Goal: Information Seeking & Learning: Learn about a topic

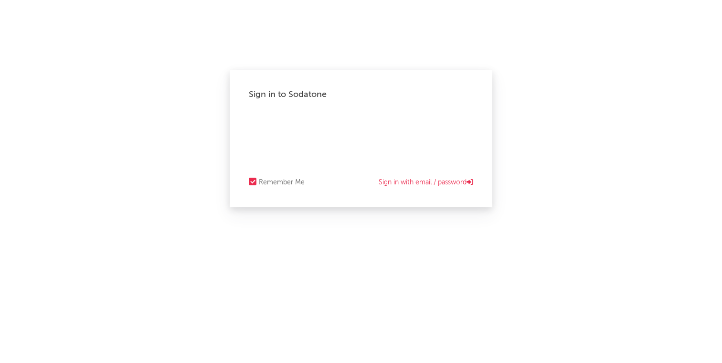
select select "recorded_music"
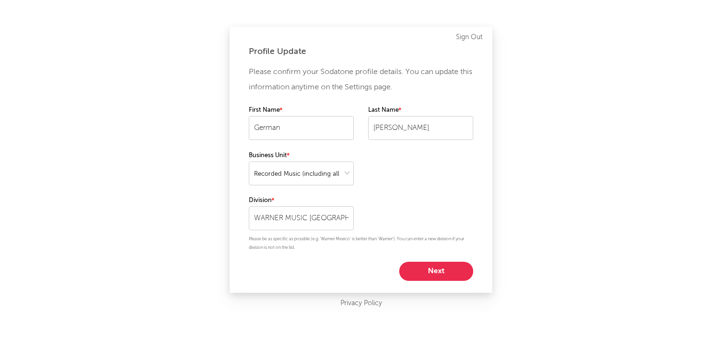
click at [413, 272] on button "Next" at bounding box center [436, 271] width 74 height 19
select select "marketing"
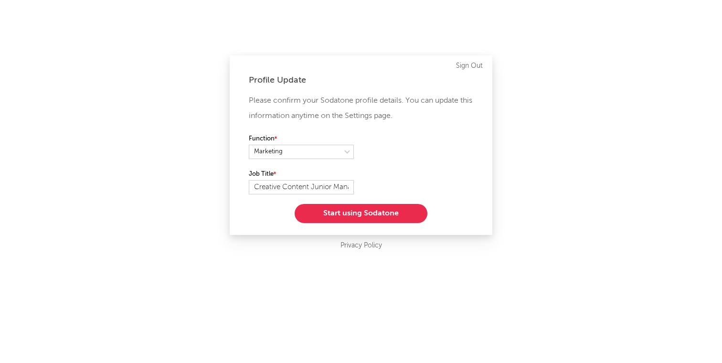
click at [370, 213] on button "Start using Sodatone" at bounding box center [361, 213] width 133 height 19
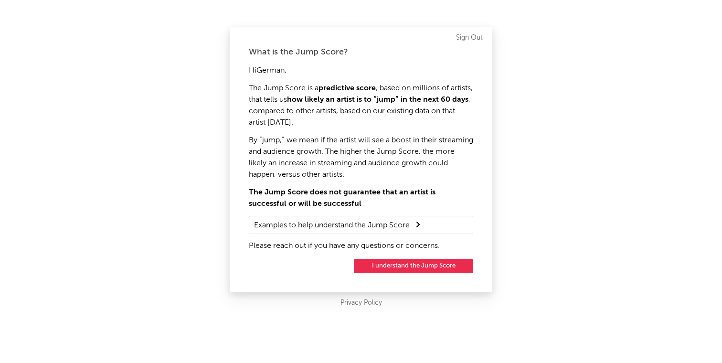
click at [400, 263] on button "I understand the Jump Score" at bounding box center [413, 266] width 119 height 14
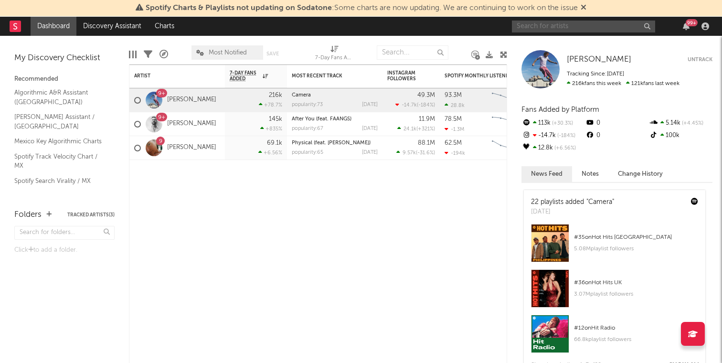
click at [598, 27] on input "text" at bounding box center [583, 27] width 143 height 12
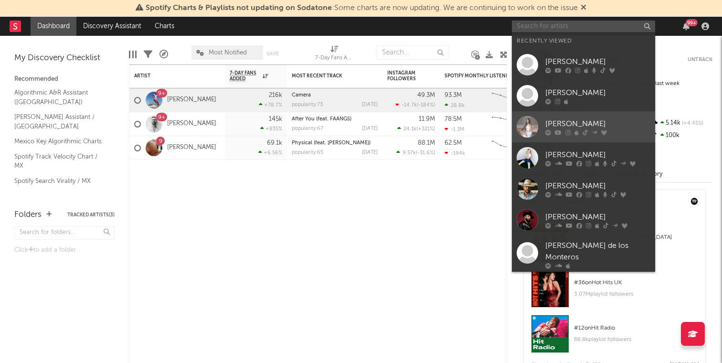
scroll to position [57, 0]
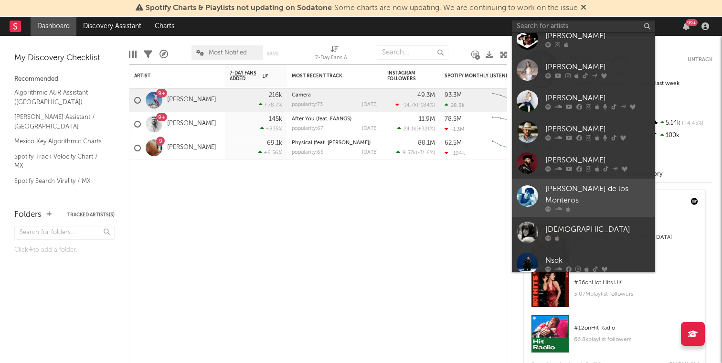
click at [599, 206] on div at bounding box center [597, 209] width 105 height 6
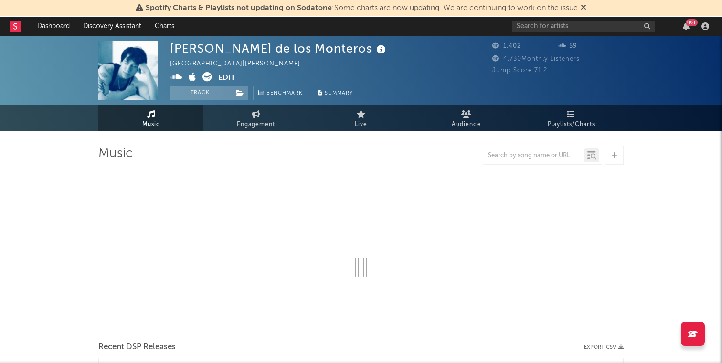
select select "6m"
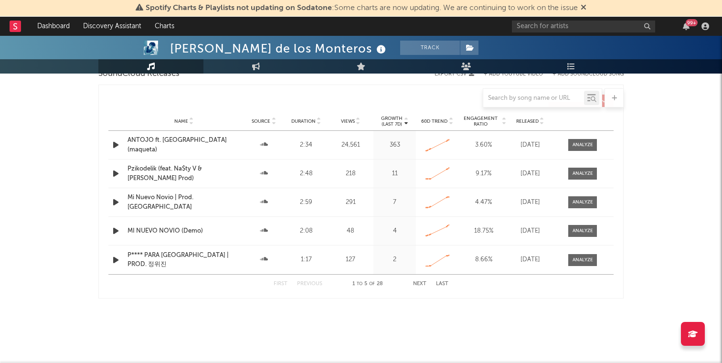
scroll to position [789, 0]
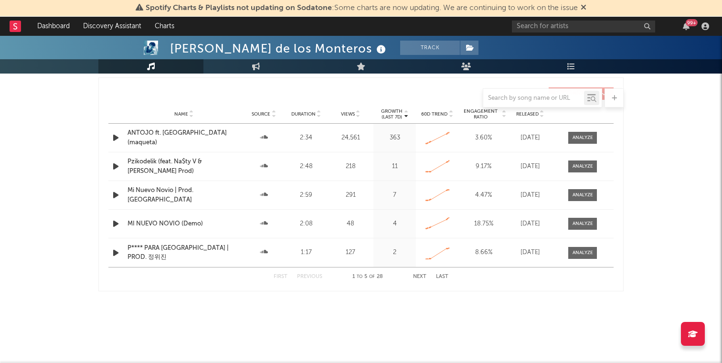
click at [571, 35] on div "99 +" at bounding box center [612, 26] width 201 height 19
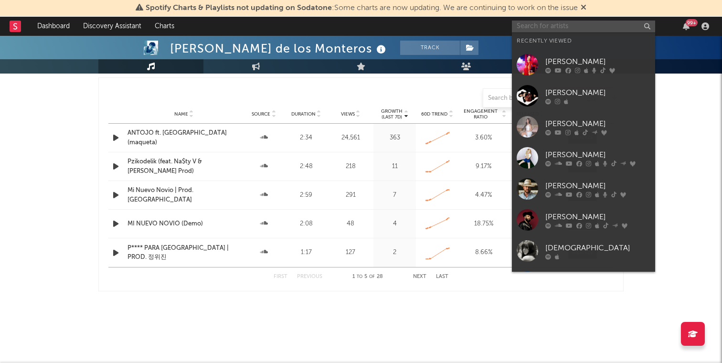
click at [573, 26] on input "text" at bounding box center [583, 27] width 143 height 12
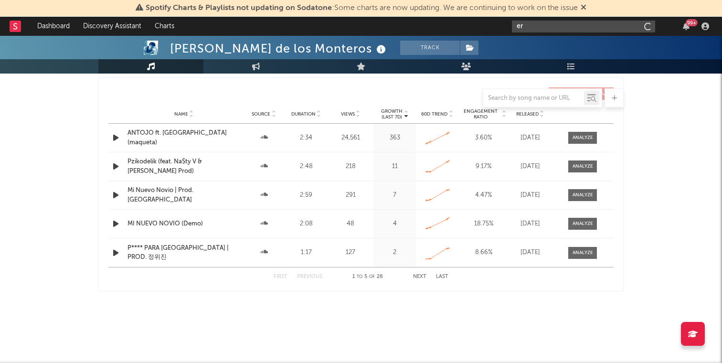
type input "e"
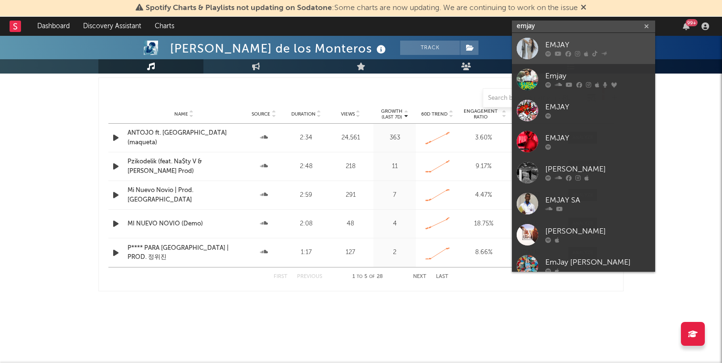
type input "emjay"
click at [591, 56] on link "EMJAY" at bounding box center [583, 48] width 143 height 31
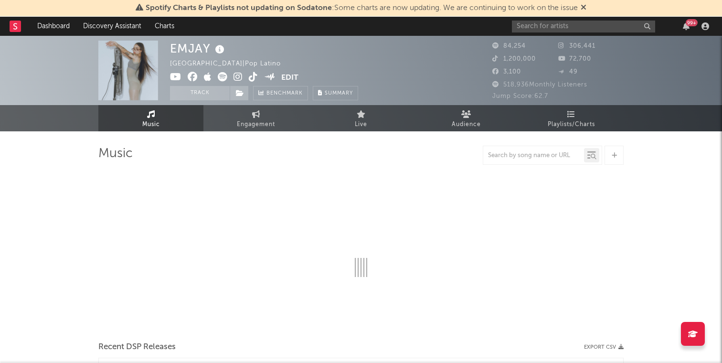
select select "6m"
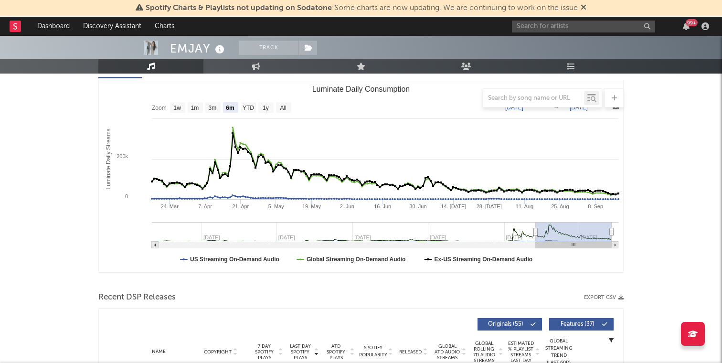
scroll to position [137, 0]
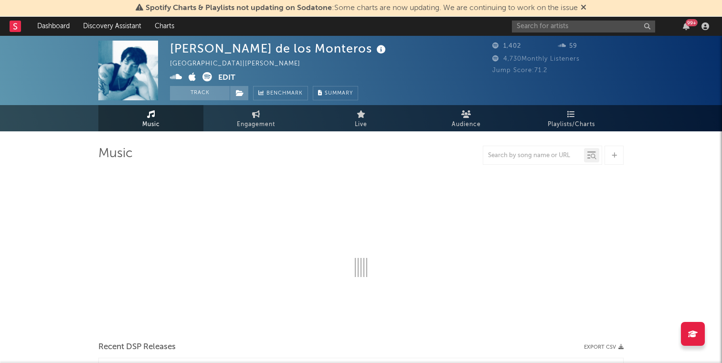
select select "6m"
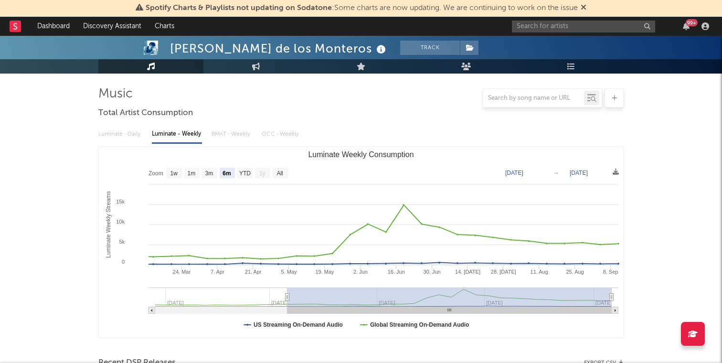
scroll to position [60, 0]
click at [225, 132] on div "Luminate - Daily Luminate - Weekly BMAT - Weekly OCC - Weekly" at bounding box center [360, 134] width 525 height 16
click at [233, 132] on div "Luminate - Daily Luminate - Weekly BMAT - Weekly OCC - Weekly" at bounding box center [360, 134] width 525 height 16
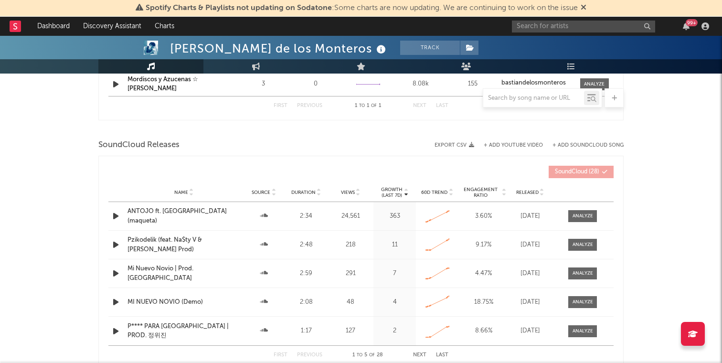
scroll to position [695, 0]
